Goal: Information Seeking & Learning: Learn about a topic

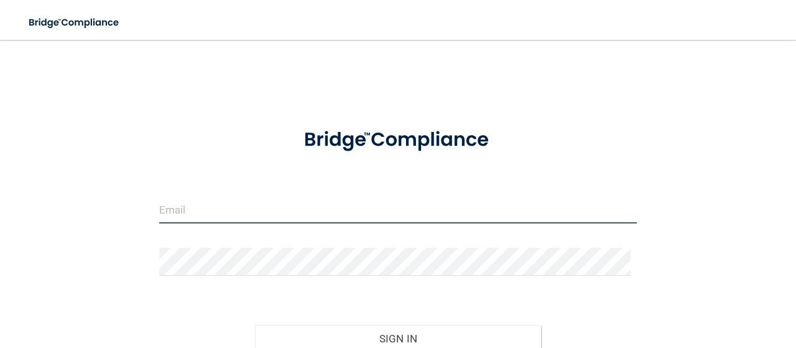
click at [281, 217] on input "email" at bounding box center [398, 209] width 478 height 28
type input "[EMAIL_ADDRESS][DOMAIN_NAME]"
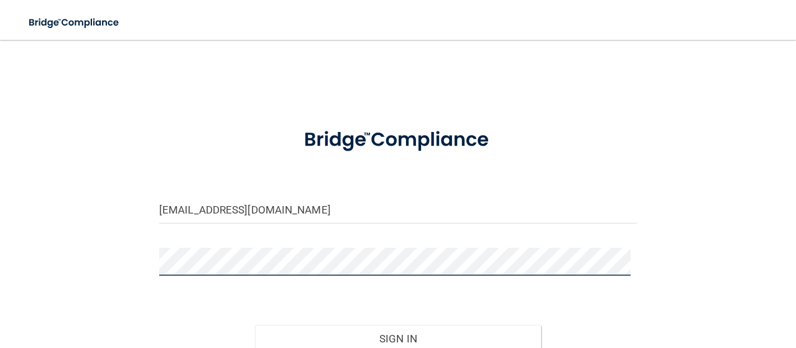
click at [255, 325] on button "Sign In" at bounding box center [398, 338] width 287 height 27
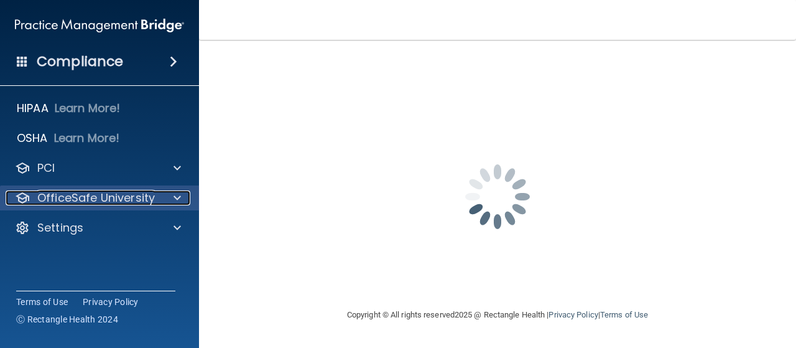
click at [174, 197] on span at bounding box center [177, 197] width 7 height 15
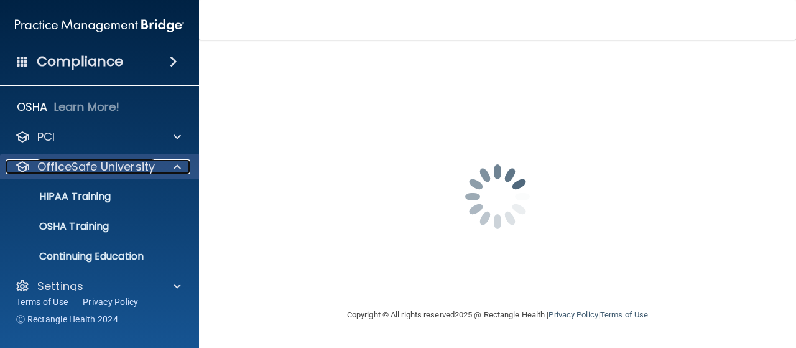
scroll to position [49, 0]
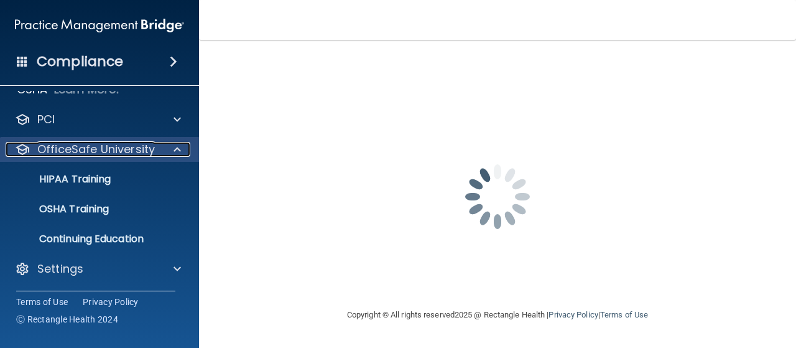
click at [182, 150] on div at bounding box center [175, 149] width 31 height 15
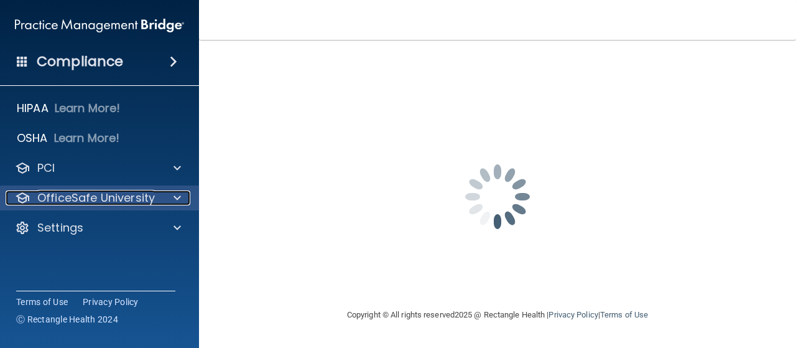
scroll to position [0, 0]
click at [175, 192] on span at bounding box center [177, 197] width 7 height 15
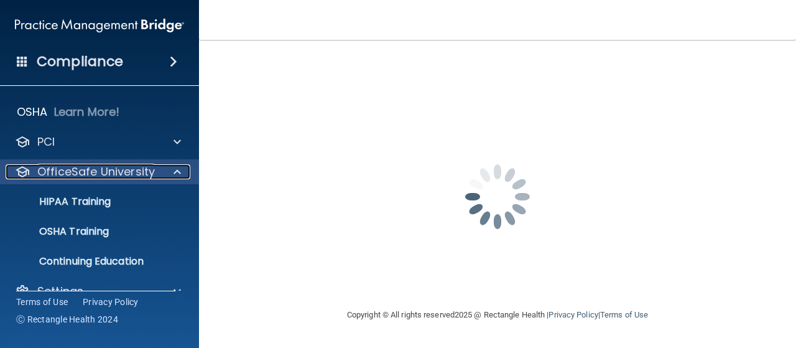
scroll to position [49, 0]
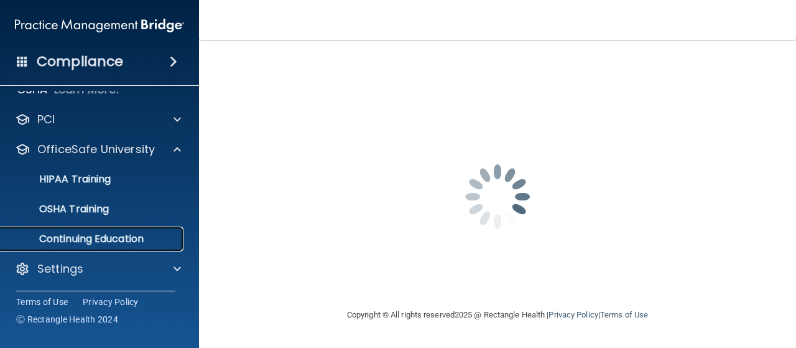
click at [119, 242] on p "Continuing Education" at bounding box center [93, 239] width 170 height 12
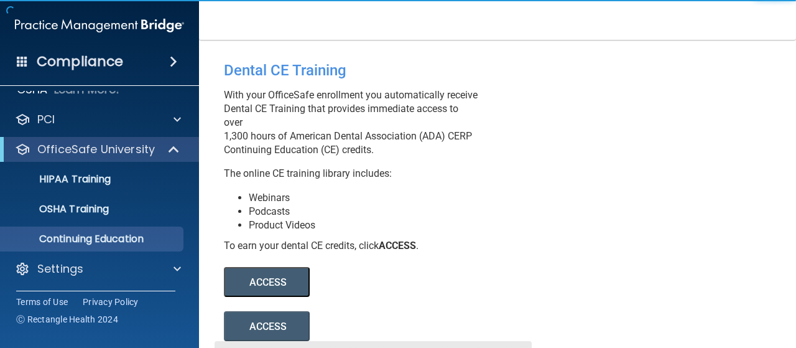
click at [282, 297] on button "ACCESS" at bounding box center [267, 282] width 86 height 30
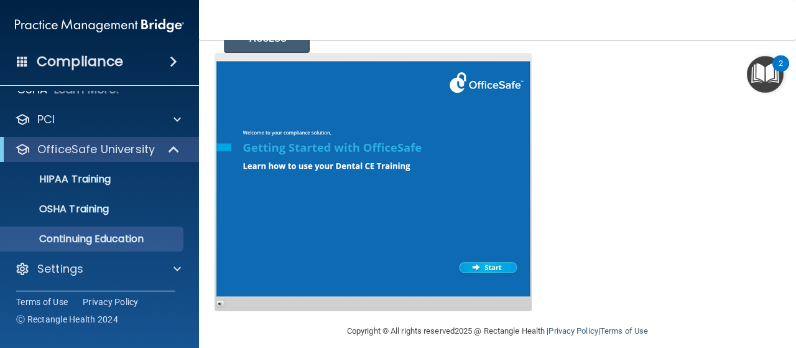
scroll to position [315, 0]
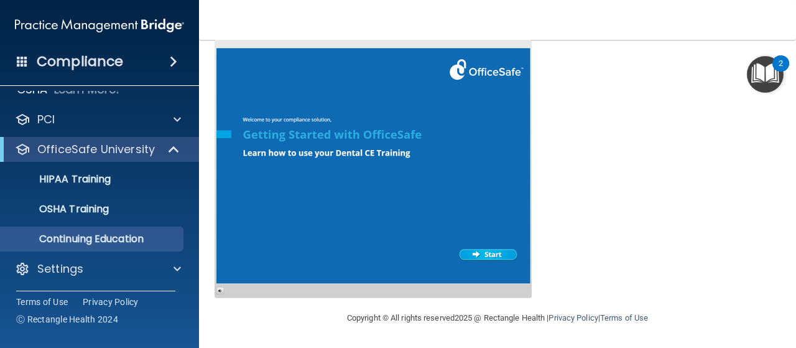
click at [380, 228] on div at bounding box center [373, 169] width 317 height 258
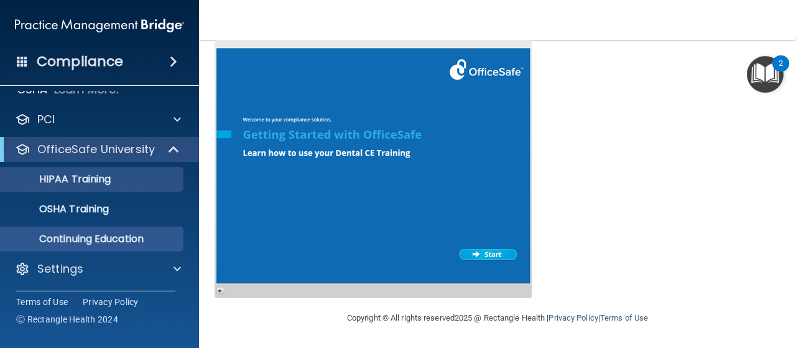
scroll to position [0, 0]
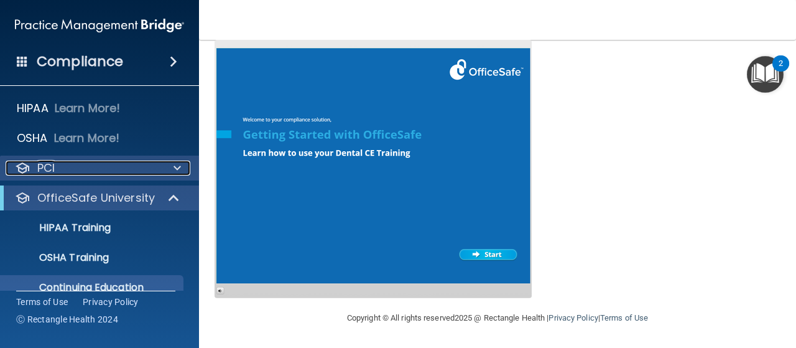
click at [165, 169] on div at bounding box center [175, 168] width 31 height 15
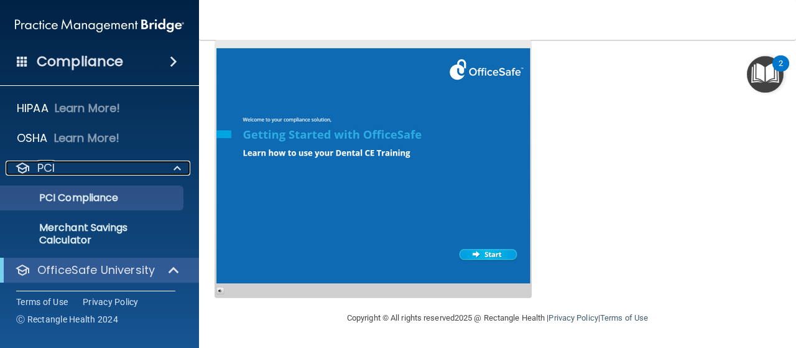
scroll to position [121, 0]
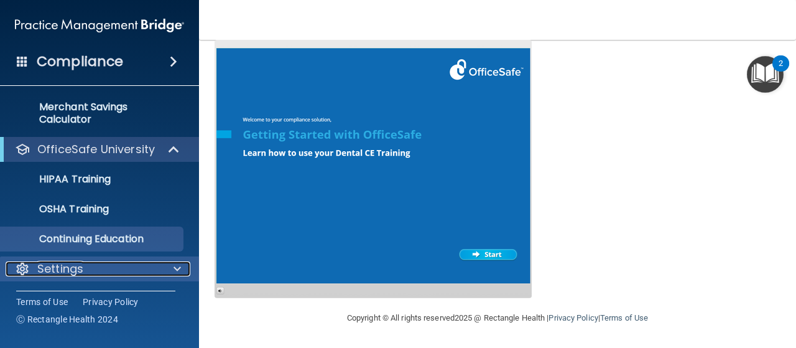
click at [178, 268] on span at bounding box center [177, 268] width 7 height 15
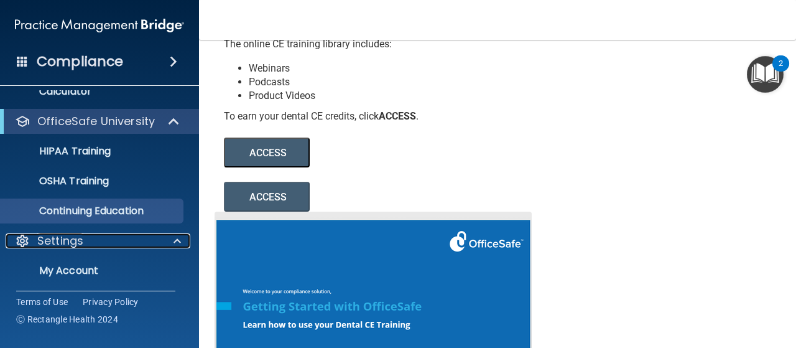
scroll to position [128, 0]
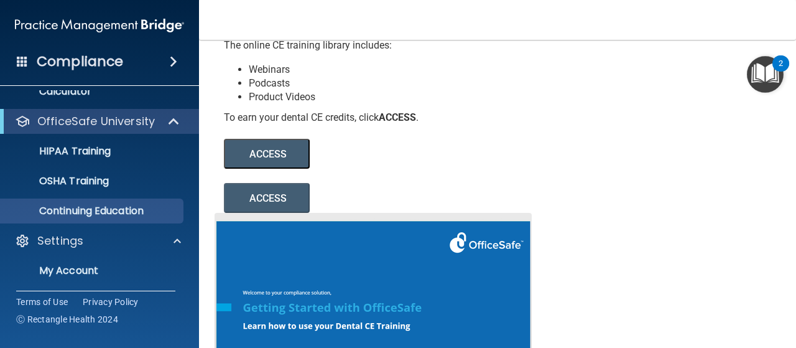
click at [271, 169] on button "ACCESS" at bounding box center [267, 154] width 86 height 30
drag, startPoint x: 272, startPoint y: 167, endPoint x: 408, endPoint y: 136, distance: 139.1
click at [408, 123] on b "ACCESS" at bounding box center [397, 117] width 37 height 12
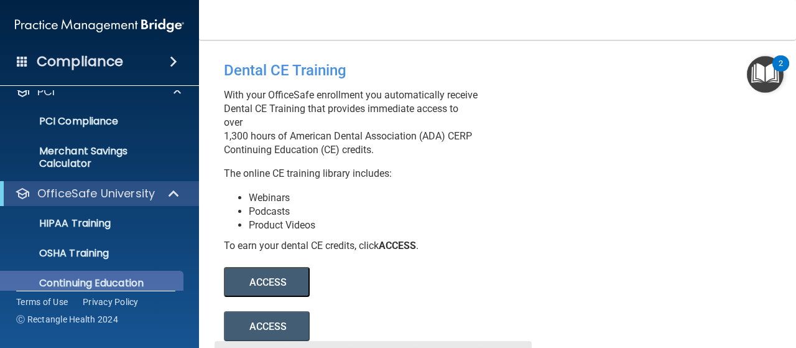
scroll to position [0, 0]
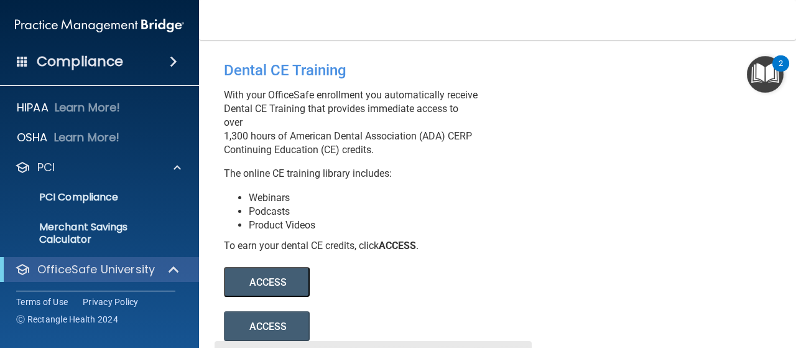
click at [69, 60] on h4 "Compliance" at bounding box center [80, 61] width 86 height 17
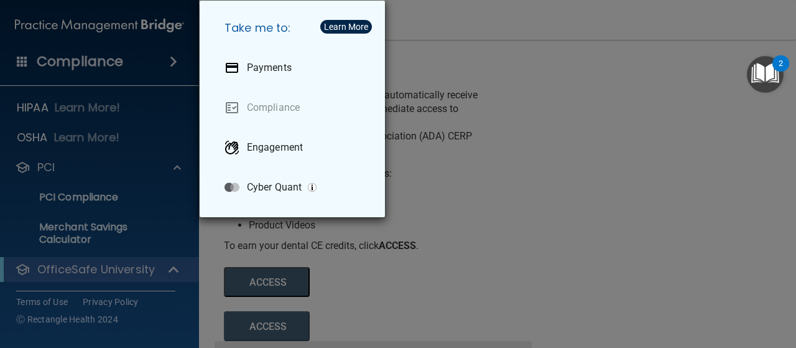
click at [110, 27] on div "Take me to: Payments Compliance Engagement Cyber Quant" at bounding box center [398, 174] width 796 height 348
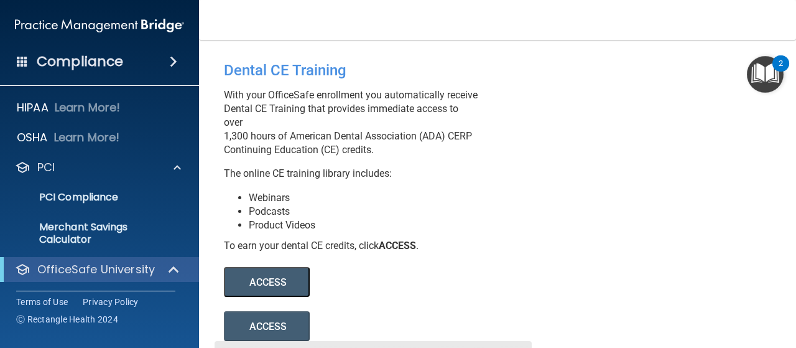
click at [175, 24] on img at bounding box center [99, 25] width 169 height 25
click at [122, 27] on img at bounding box center [99, 25] width 169 height 25
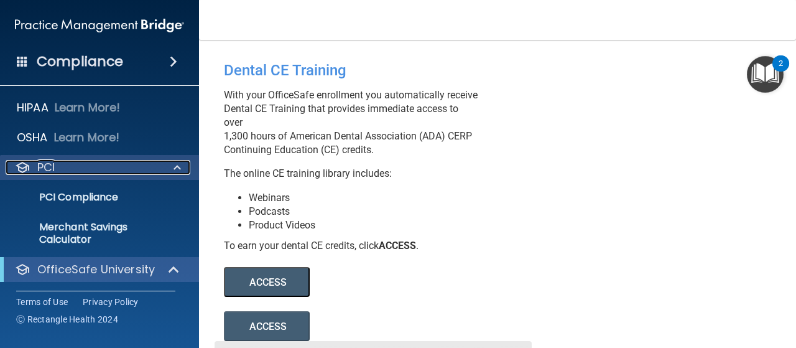
click at [82, 169] on div "PCI" at bounding box center [83, 167] width 154 height 15
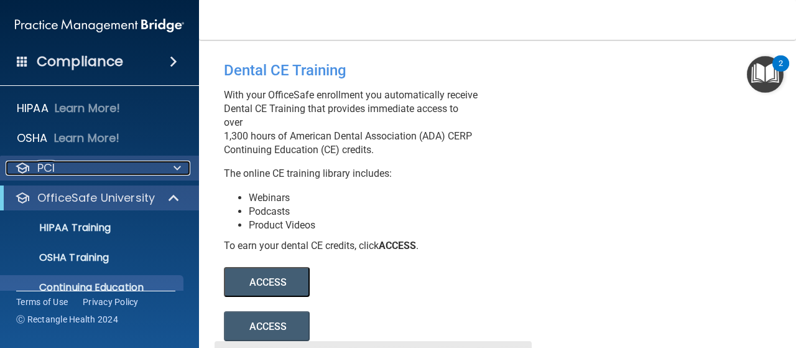
click at [52, 165] on p "PCI" at bounding box center [45, 168] width 17 height 15
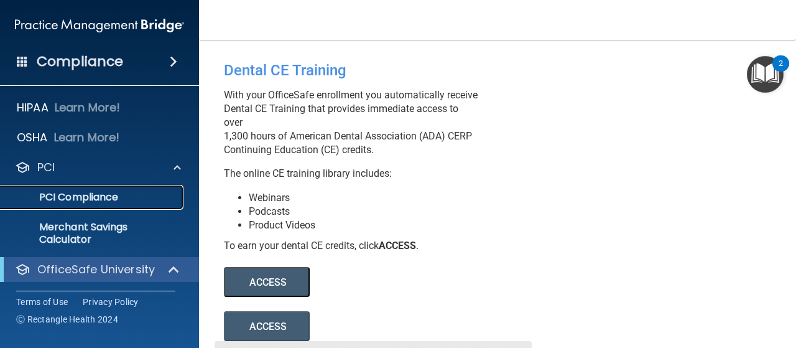
click at [62, 197] on p "PCI Compliance" at bounding box center [93, 197] width 170 height 12
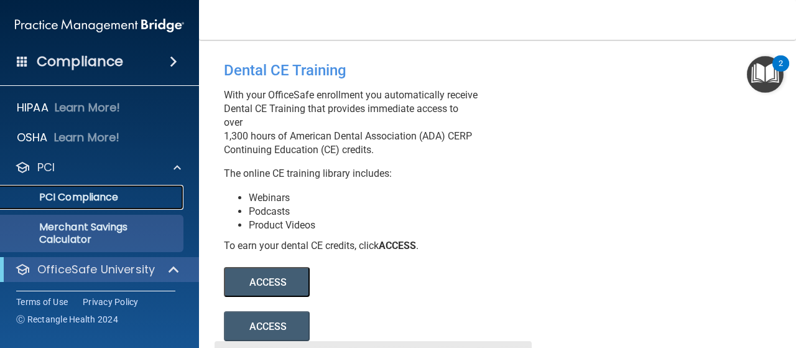
scroll to position [210, 0]
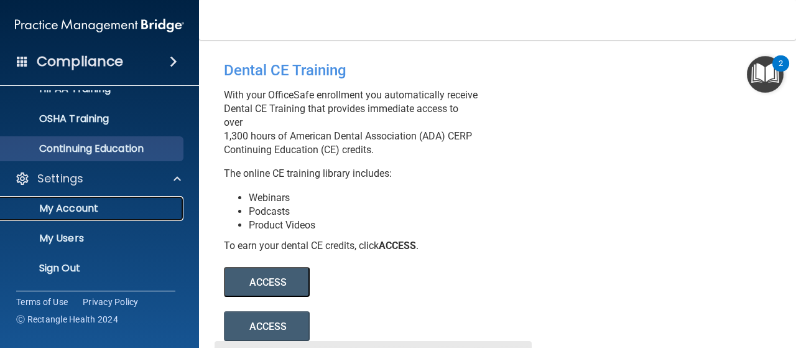
click at [73, 205] on p "My Account" at bounding box center [93, 208] width 170 height 12
